Goal: Register for event/course

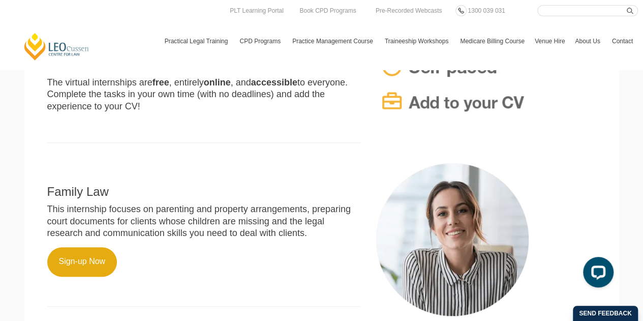
click at [99, 247] on div "Family Law This internship focuses on parenting and property arrangements, prep…" at bounding box center [204, 239] width 329 height 153
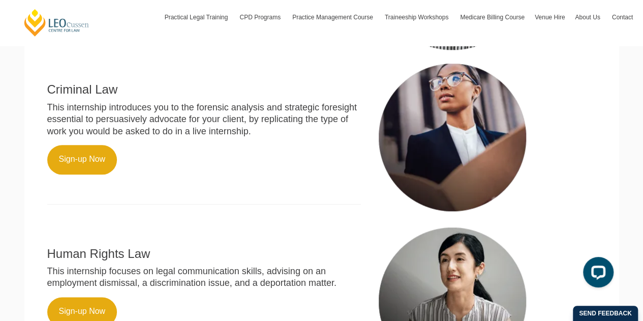
scroll to position [576, 0]
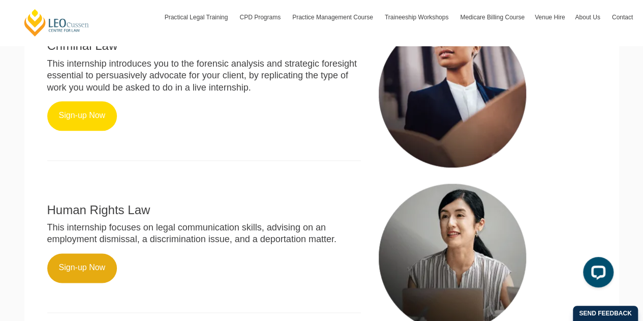
click at [101, 112] on link "Sign-up Now" at bounding box center [82, 115] width 70 height 29
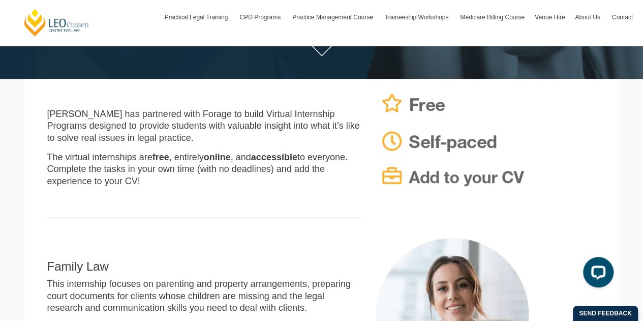
scroll to position [0, 0]
